Goal: Navigation & Orientation: Find specific page/section

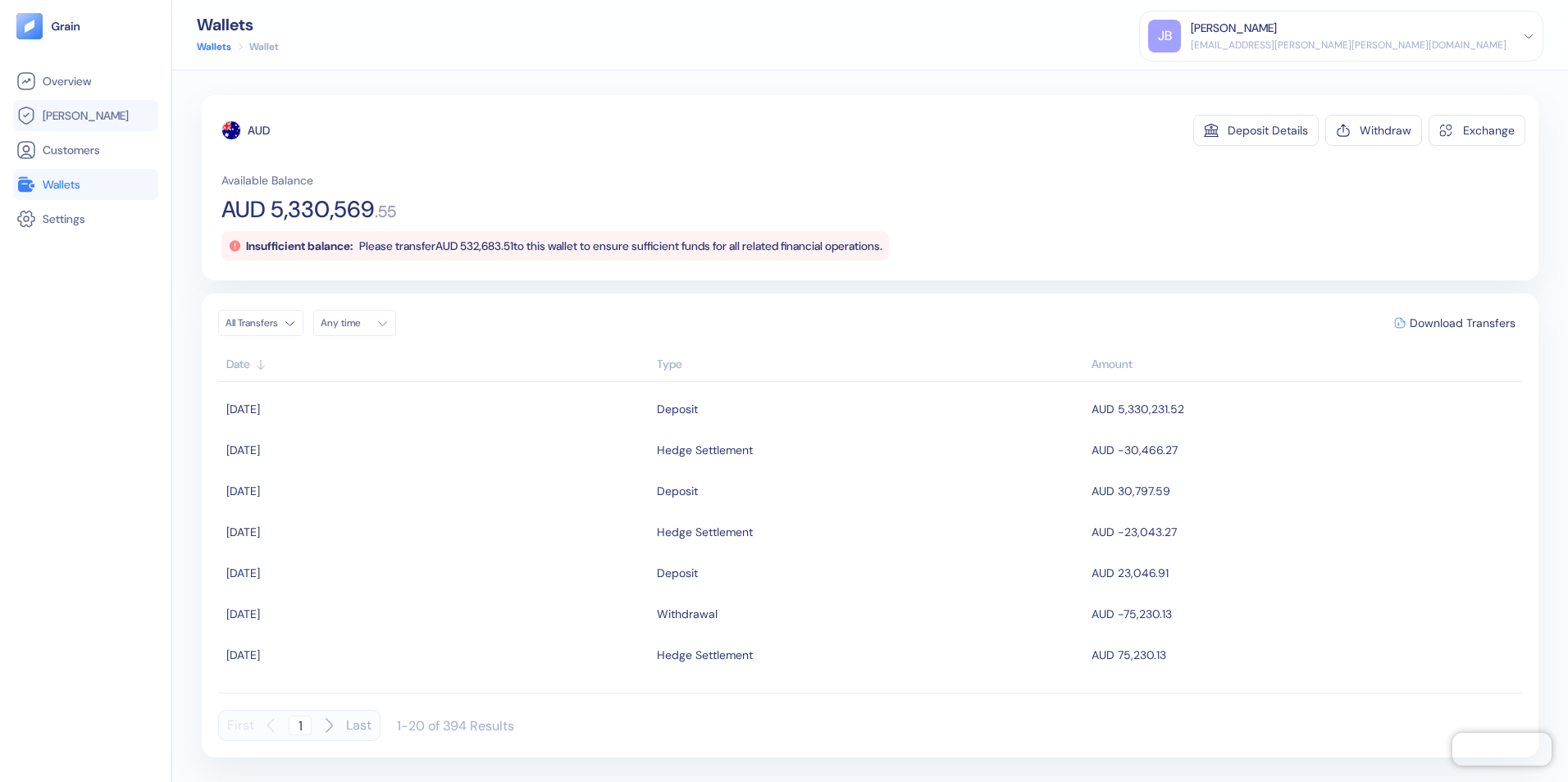
click at [72, 116] on span "[PERSON_NAME]" at bounding box center [85, 115] width 86 height 17
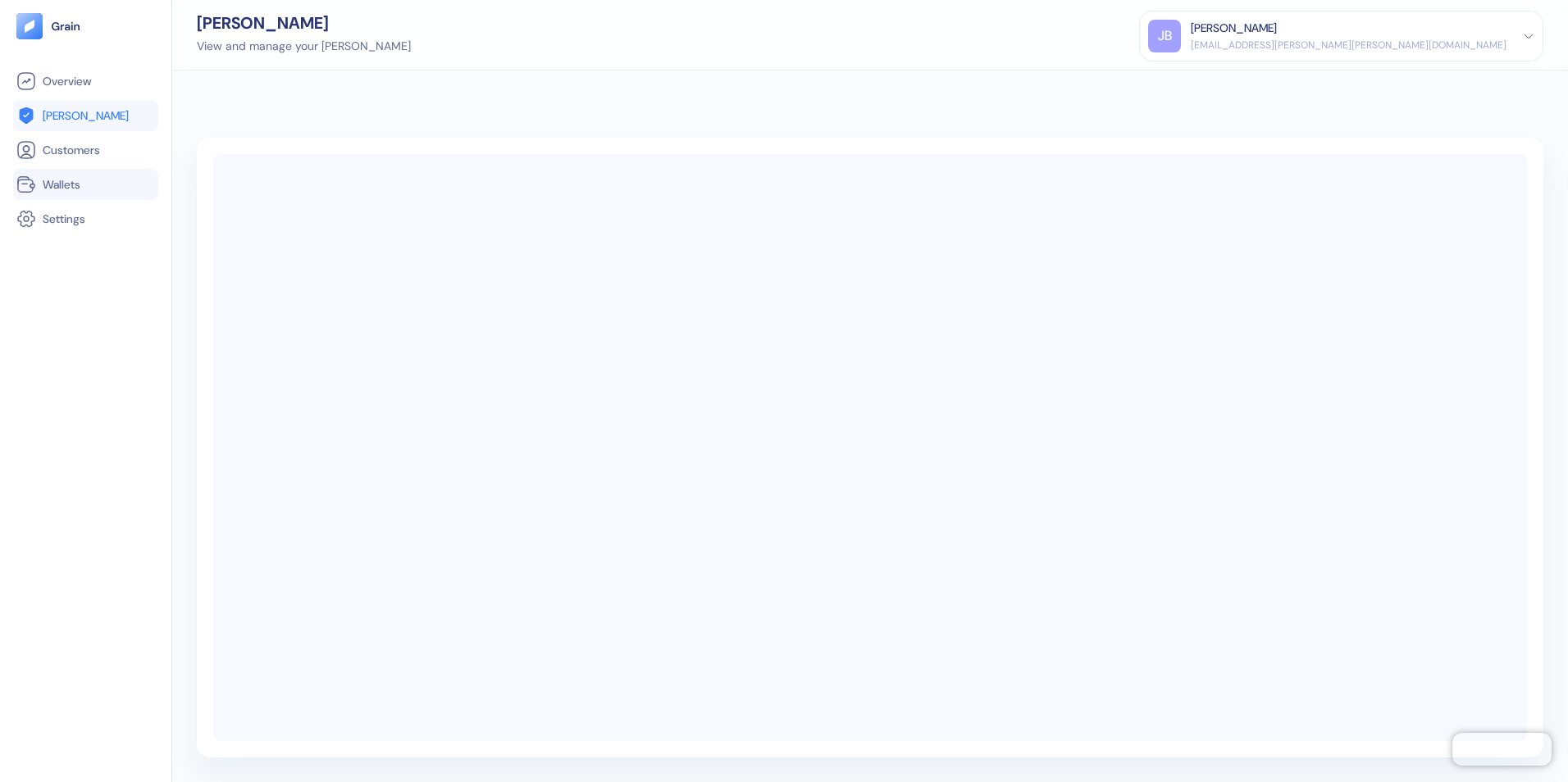
click at [73, 188] on span "Wallets" at bounding box center [61, 184] width 38 height 17
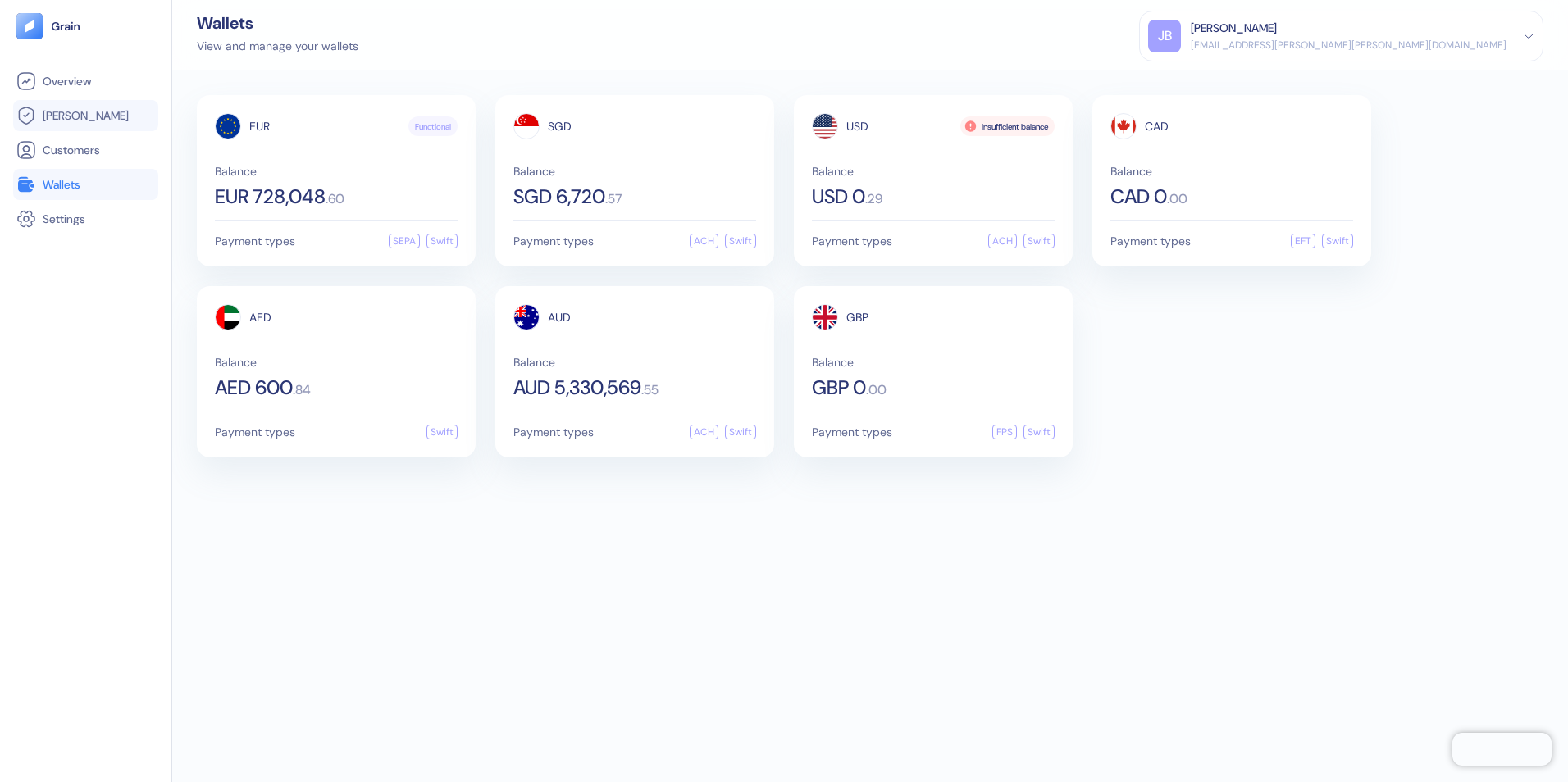
click at [68, 116] on span "[PERSON_NAME]" at bounding box center [85, 115] width 86 height 17
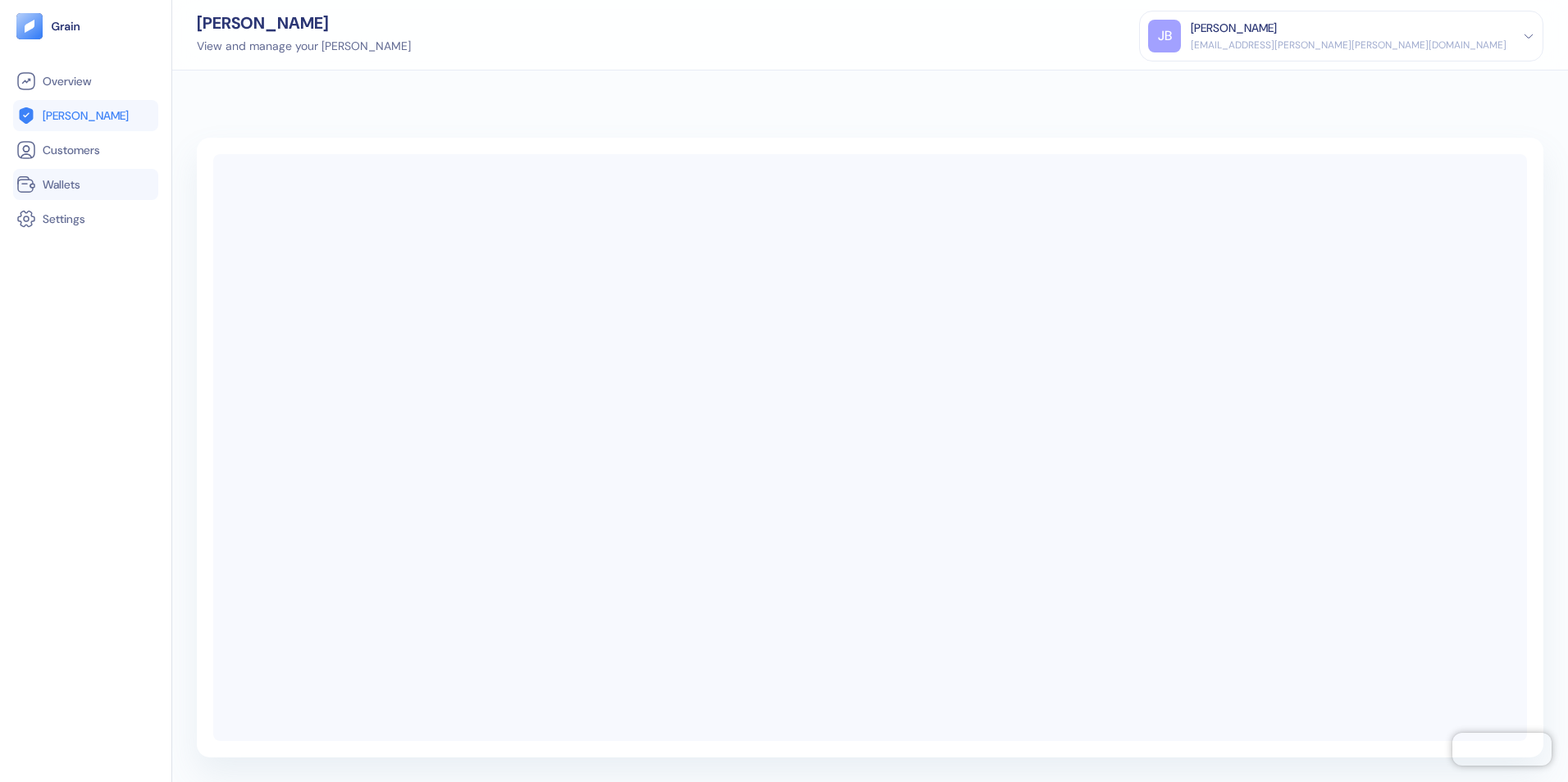
click at [61, 182] on span "Wallets" at bounding box center [61, 184] width 38 height 17
